Goal: Task Accomplishment & Management: Manage account settings

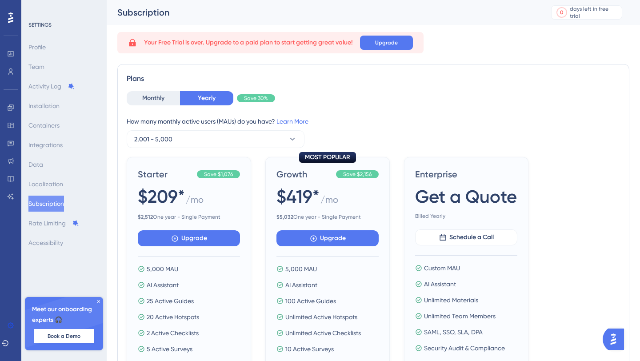
click at [98, 300] on icon at bounding box center [98, 301] width 3 height 3
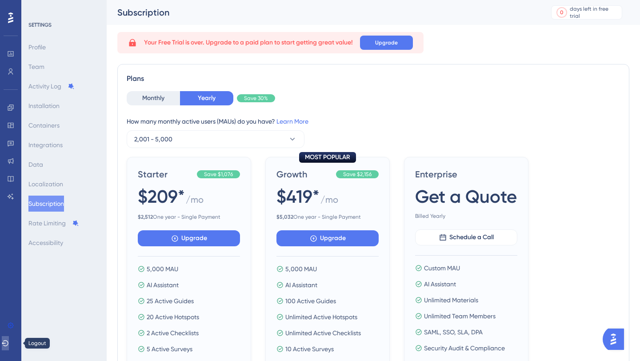
click at [9, 344] on icon at bounding box center [5, 342] width 7 height 7
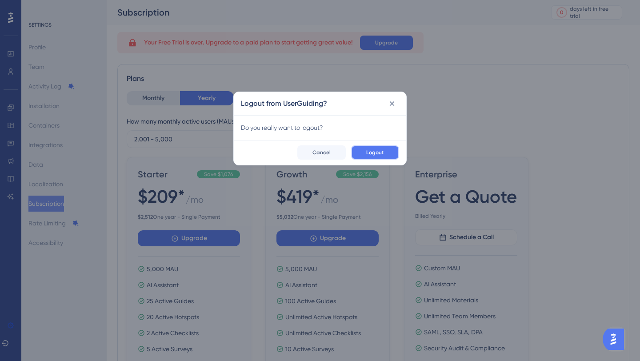
click at [379, 151] on span "Logout" at bounding box center [375, 152] width 18 height 7
